Goal: Task Accomplishment & Management: Use online tool/utility

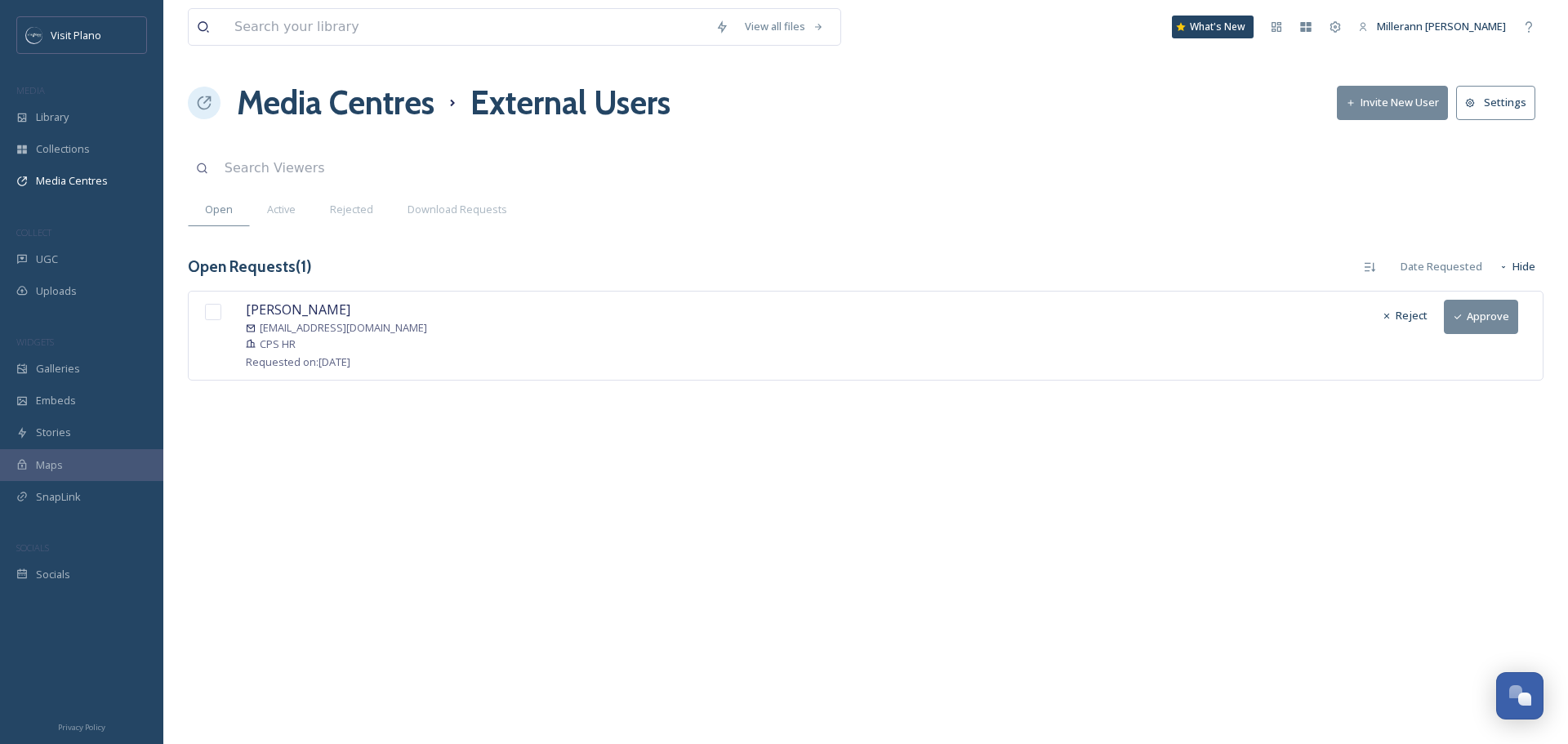
scroll to position [407, 0]
click at [215, 312] on input "checkbox" at bounding box center [213, 312] width 17 height 17
checkbox input "true"
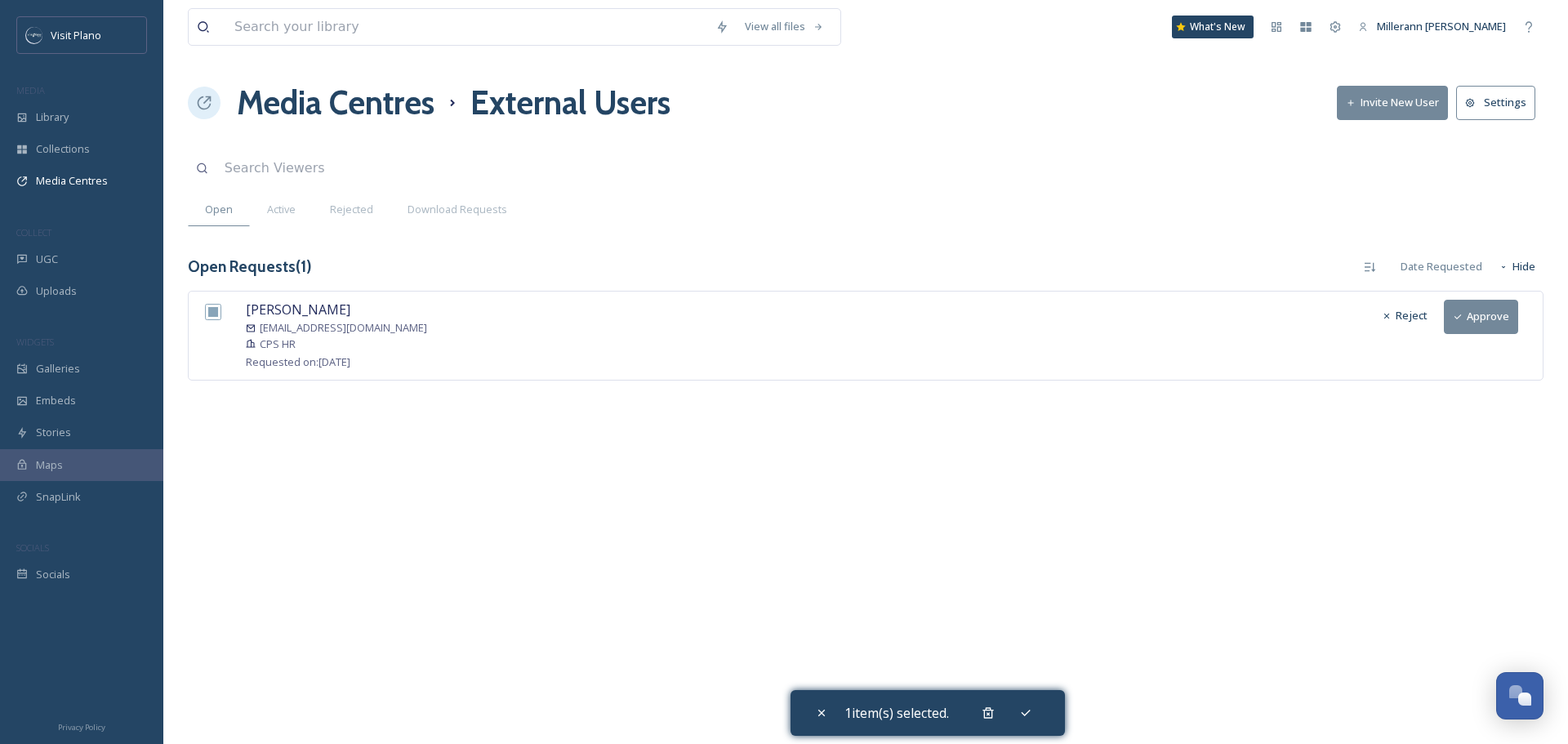
click at [1489, 313] on button "Approve" at bounding box center [1481, 316] width 74 height 33
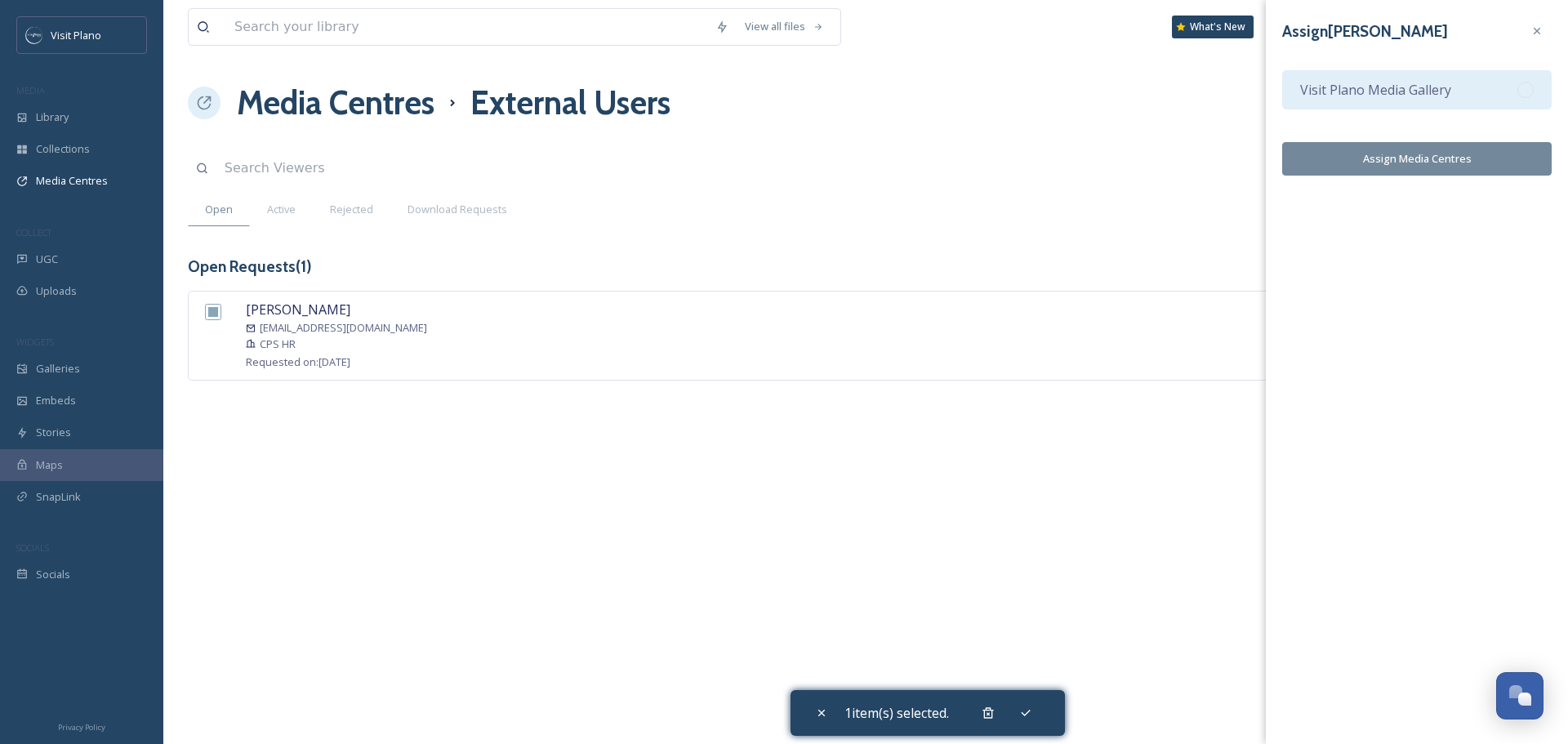
click at [1405, 83] on span "Visit Plano Media Gallery" at bounding box center [1375, 90] width 151 height 20
click at [1470, 160] on button "Assign Media Centres" at bounding box center [1417, 159] width 270 height 33
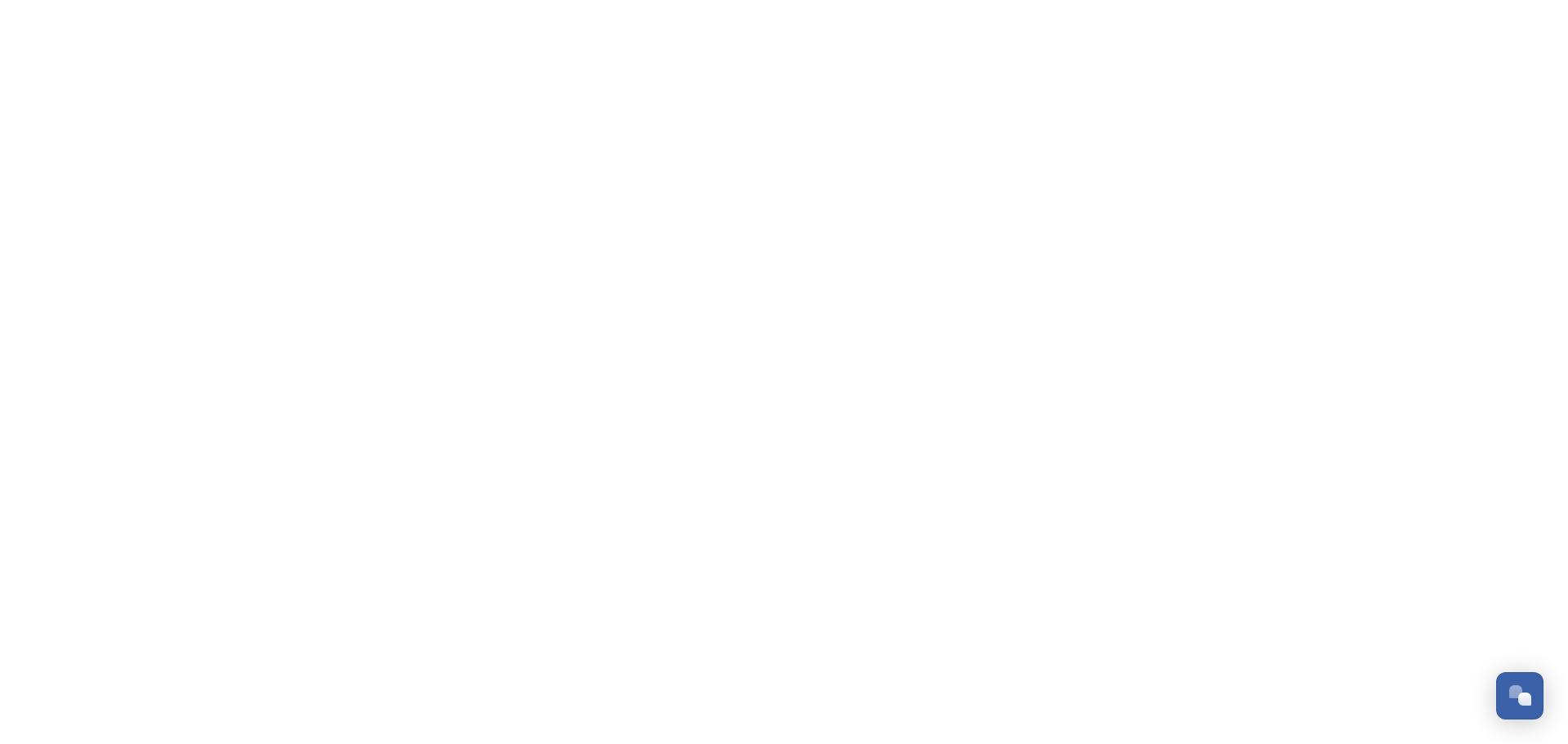
scroll to position [407, 0]
